Goal: Task Accomplishment & Management: Complete application form

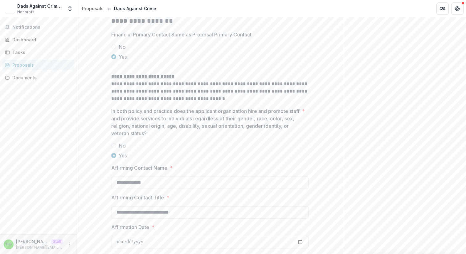
scroll to position [1041, 0]
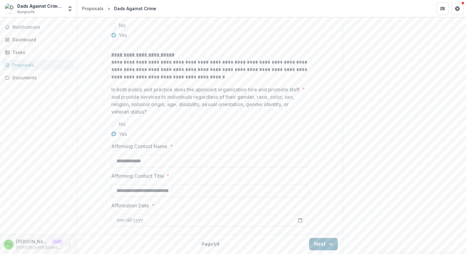
click at [329, 240] on line "button" at bounding box center [330, 244] width 3 height 0
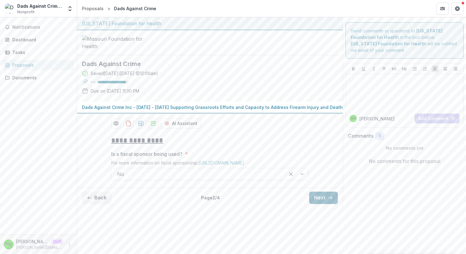
click at [329, 198] on line "button" at bounding box center [330, 198] width 3 height 0
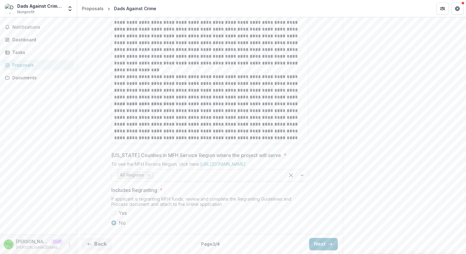
scroll to position [70, 0]
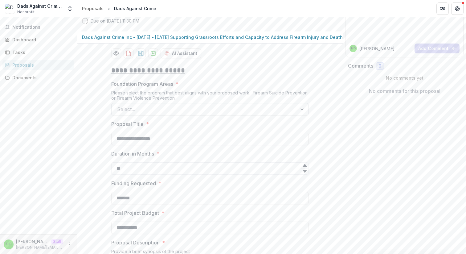
click at [240, 113] on div at bounding box center [204, 109] width 174 height 9
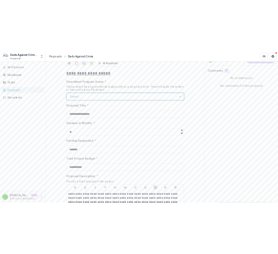
scroll to position [104, 0]
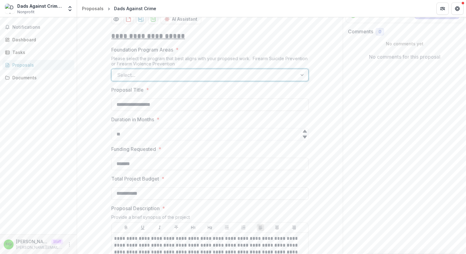
click at [207, 79] on div at bounding box center [204, 75] width 174 height 9
click at [244, 79] on div at bounding box center [204, 75] width 174 height 9
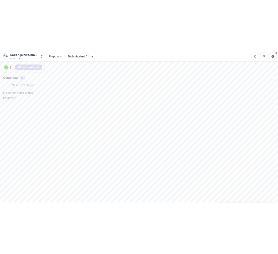
scroll to position [124, 0]
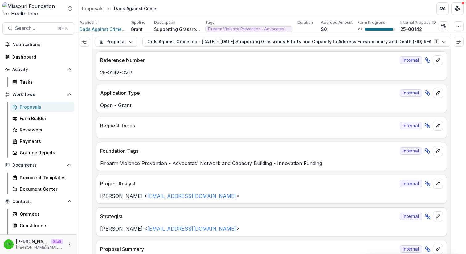
scroll to position [1468, 0]
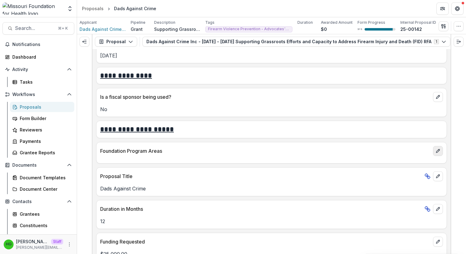
click at [436, 151] on icon "edit" at bounding box center [438, 150] width 5 height 5
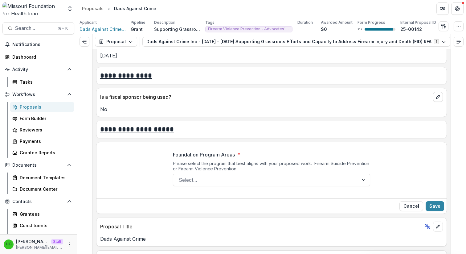
click at [200, 154] on p "Foundation Program Areas" at bounding box center [204, 154] width 62 height 7
click at [180, 176] on input "Foundation Program Areas *" at bounding box center [180, 179] width 2 height 7
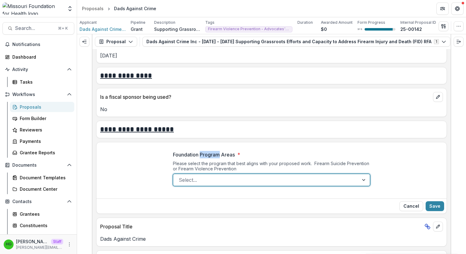
click at [200, 154] on p "Foundation Program Areas" at bounding box center [204, 154] width 62 height 7
click at [180, 176] on input "Foundation Program Areas *" at bounding box center [180, 179] width 2 height 7
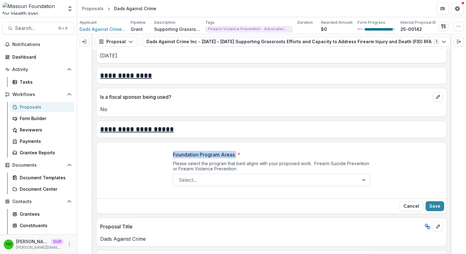
click at [200, 154] on p "Foundation Program Areas" at bounding box center [204, 154] width 62 height 7
click at [180, 176] on input "Foundation Program Areas *" at bounding box center [180, 179] width 2 height 7
copy p "Foundation Program Areas"
click at [285, 182] on div at bounding box center [266, 179] width 174 height 9
click at [372, 158] on div "Foundation Program Areas * Please select the program that best aligns with your…" at bounding box center [271, 171] width 207 height 50
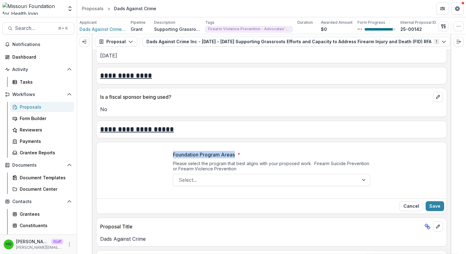
drag, startPoint x: 170, startPoint y: 157, endPoint x: 234, endPoint y: 158, distance: 63.8
click at [234, 158] on div "Foundation Program Areas * Please select the program that best aligns with your…" at bounding box center [271, 171] width 207 height 50
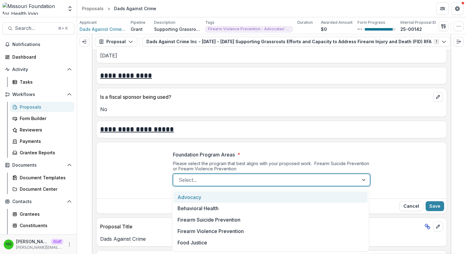
click at [225, 178] on div at bounding box center [266, 179] width 174 height 9
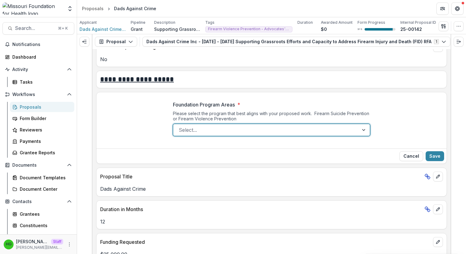
scroll to position [0, 0]
click at [316, 104] on label "Foundation Program Areas *" at bounding box center [270, 104] width 194 height 7
click at [180, 126] on input "Foundation Program Areas *" at bounding box center [180, 129] width 2 height 7
click at [212, 135] on div "Select..." at bounding box center [266, 130] width 186 height 10
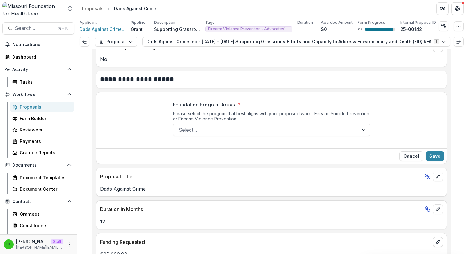
click at [293, 110] on div "Foundation Program Areas * Please select the program that best aligns with your…" at bounding box center [271, 118] width 197 height 35
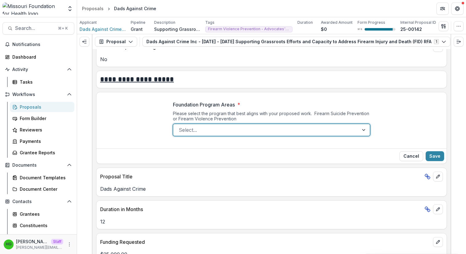
click at [219, 127] on div at bounding box center [266, 129] width 174 height 9
click at [49, 119] on div "Form Builder" at bounding box center [45, 118] width 50 height 6
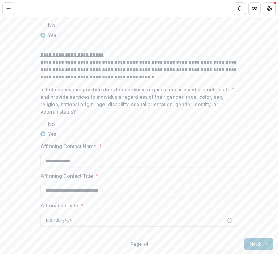
scroll to position [1061, 0]
click at [258, 242] on button "Next" at bounding box center [258, 244] width 29 height 12
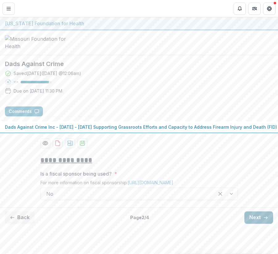
click at [258, 223] on button "Next" at bounding box center [258, 217] width 29 height 12
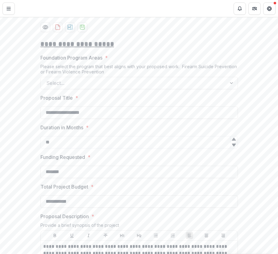
scroll to position [143, 0]
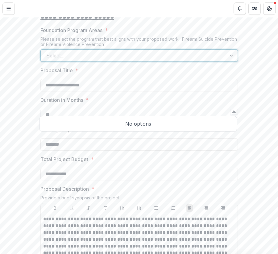
click at [66, 60] on div at bounding box center [133, 55] width 174 height 9
click at [198, 60] on div at bounding box center [133, 55] width 174 height 9
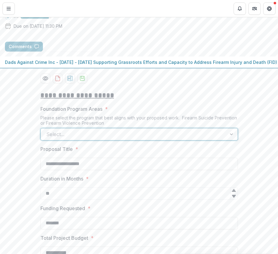
scroll to position [17, 0]
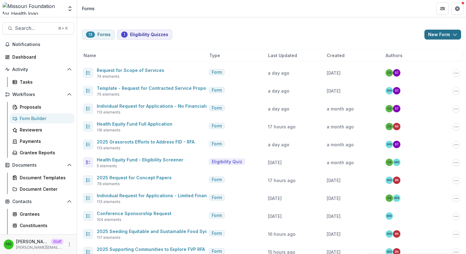
click at [453, 34] on icon "button" at bounding box center [455, 34] width 5 height 5
click at [423, 54] on button "New Form" at bounding box center [425, 59] width 66 height 10
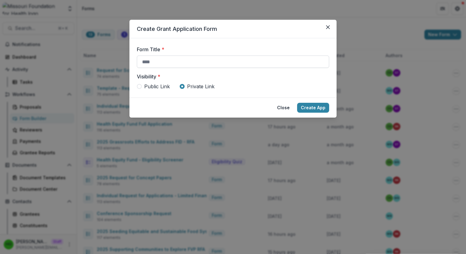
click at [199, 57] on input "Form Title *" at bounding box center [233, 61] width 192 height 12
type input "**********"
click at [153, 88] on span "Public Link" at bounding box center [157, 86] width 26 height 7
click at [308, 110] on button "Create App" at bounding box center [313, 108] width 32 height 10
click at [330, 26] on button "Close" at bounding box center [328, 27] width 10 height 10
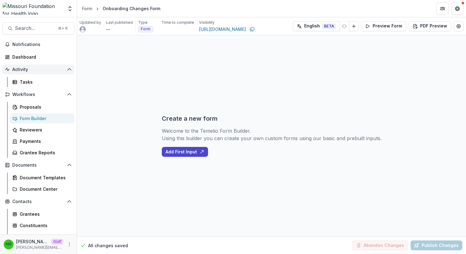
scroll to position [55, 0]
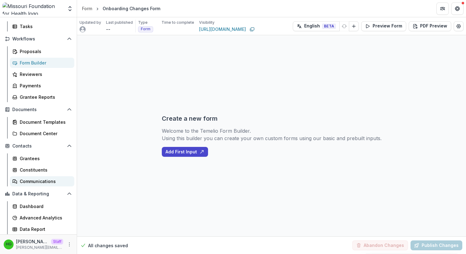
click at [40, 182] on div "Communications" at bounding box center [45, 181] width 50 height 6
